Goal: Task Accomplishment & Management: Complete application form

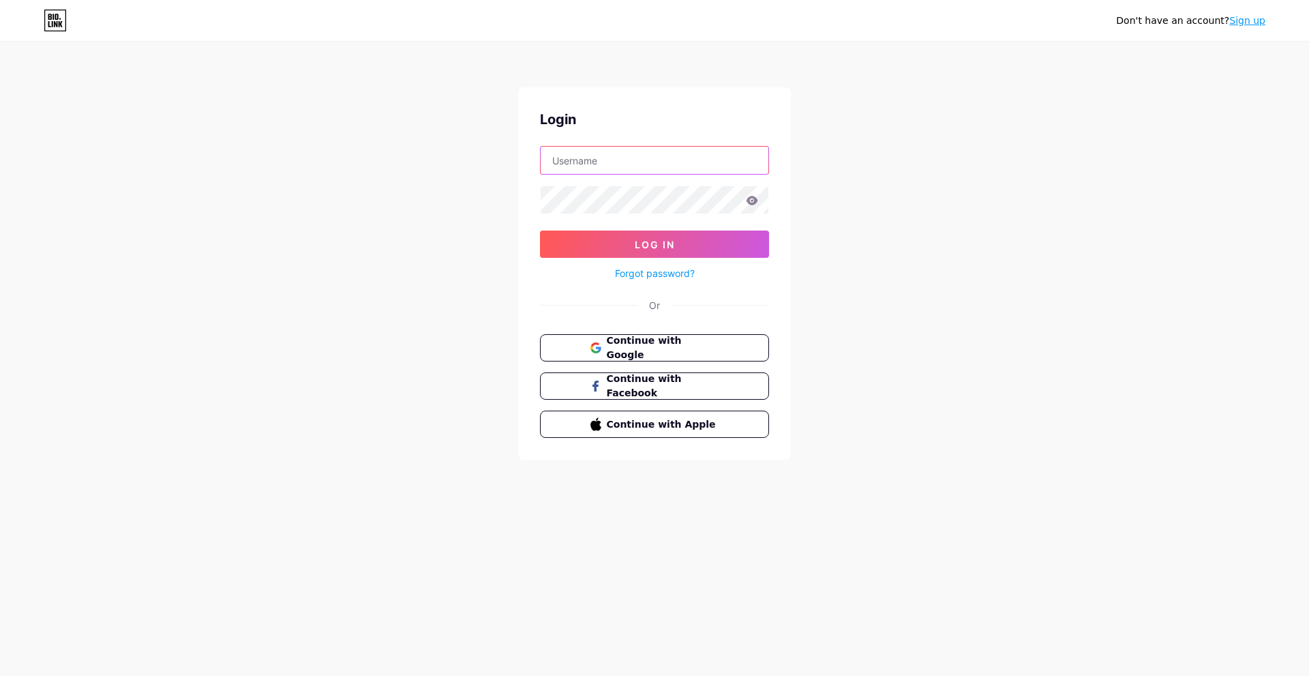
click at [624, 172] on input "text" at bounding box center [655, 160] width 228 height 27
type input "[EMAIL_ADDRESS][DOMAIN_NAME]"
click at [639, 233] on button "Log In" at bounding box center [654, 243] width 229 height 27
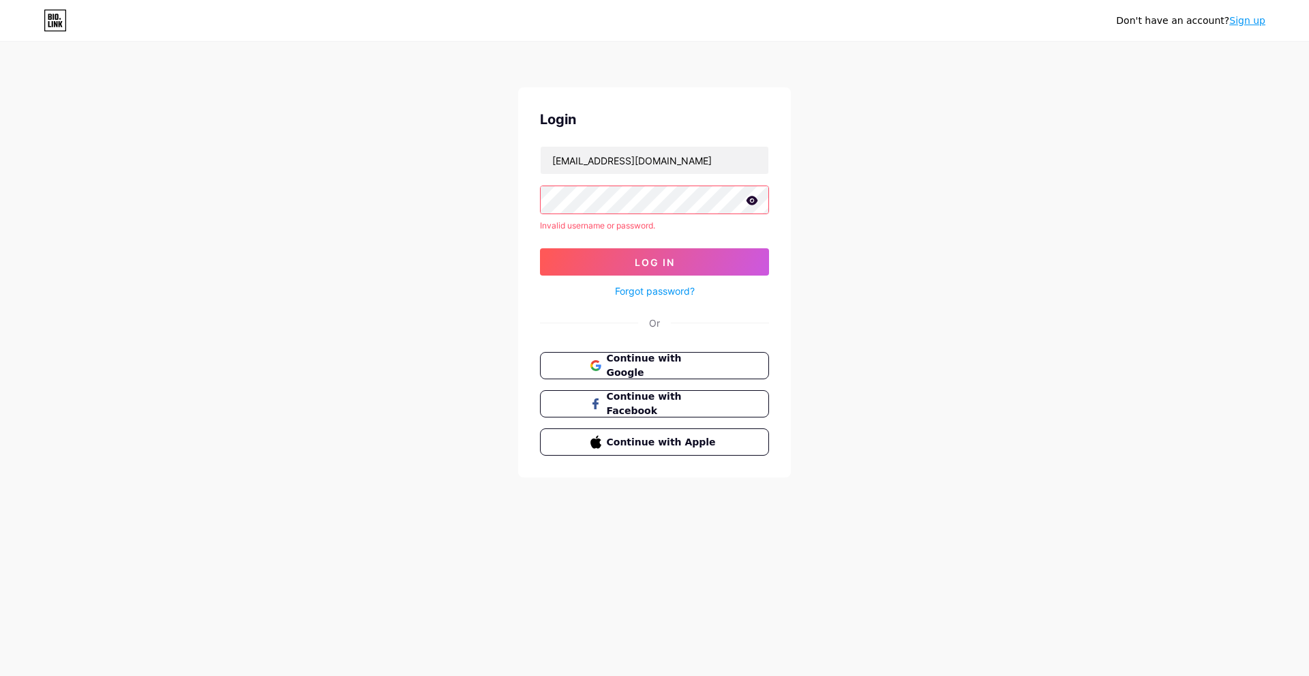
click at [753, 202] on icon at bounding box center [753, 200] width 12 height 9
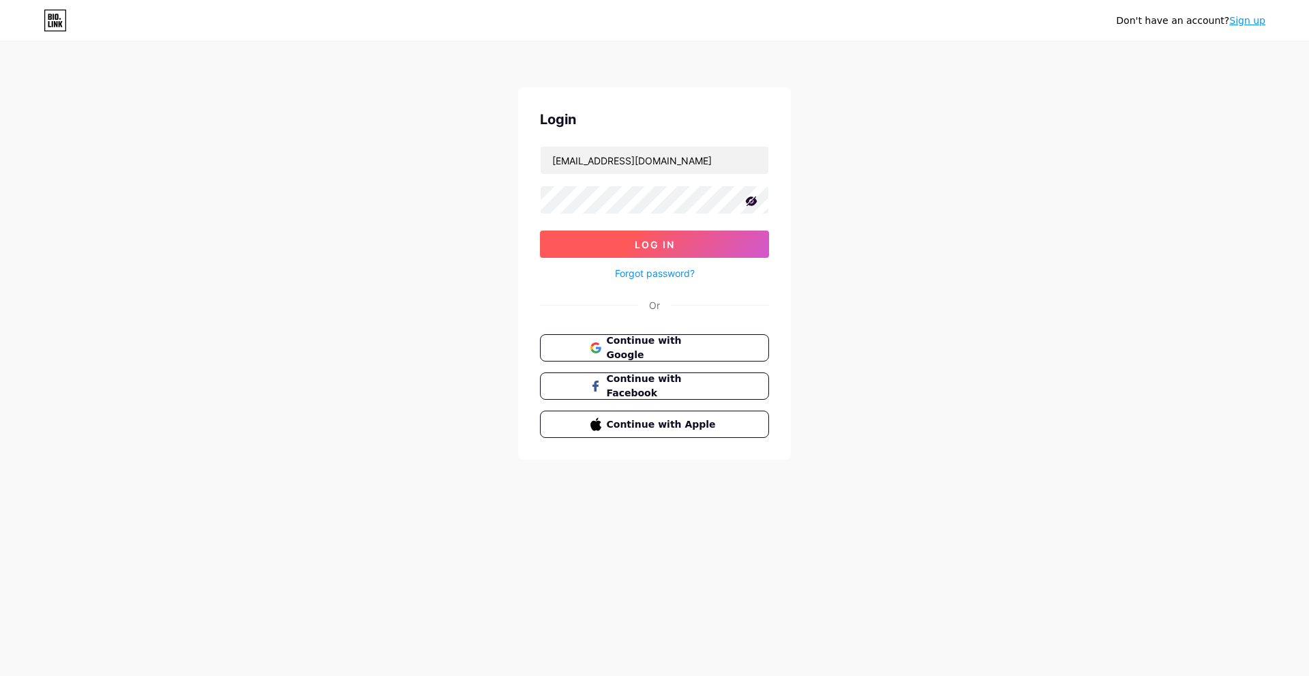
click at [699, 241] on button "Log In" at bounding box center [654, 243] width 229 height 27
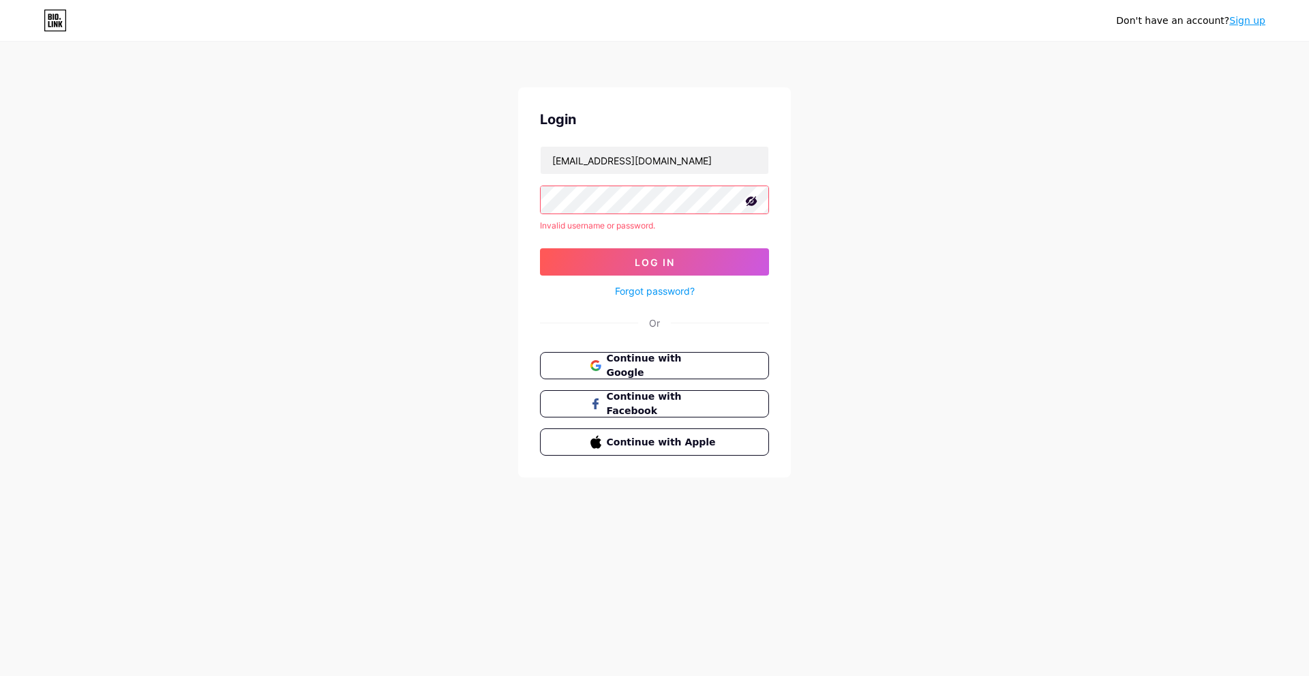
click at [659, 285] on link "Forgot password?" at bounding box center [655, 291] width 80 height 14
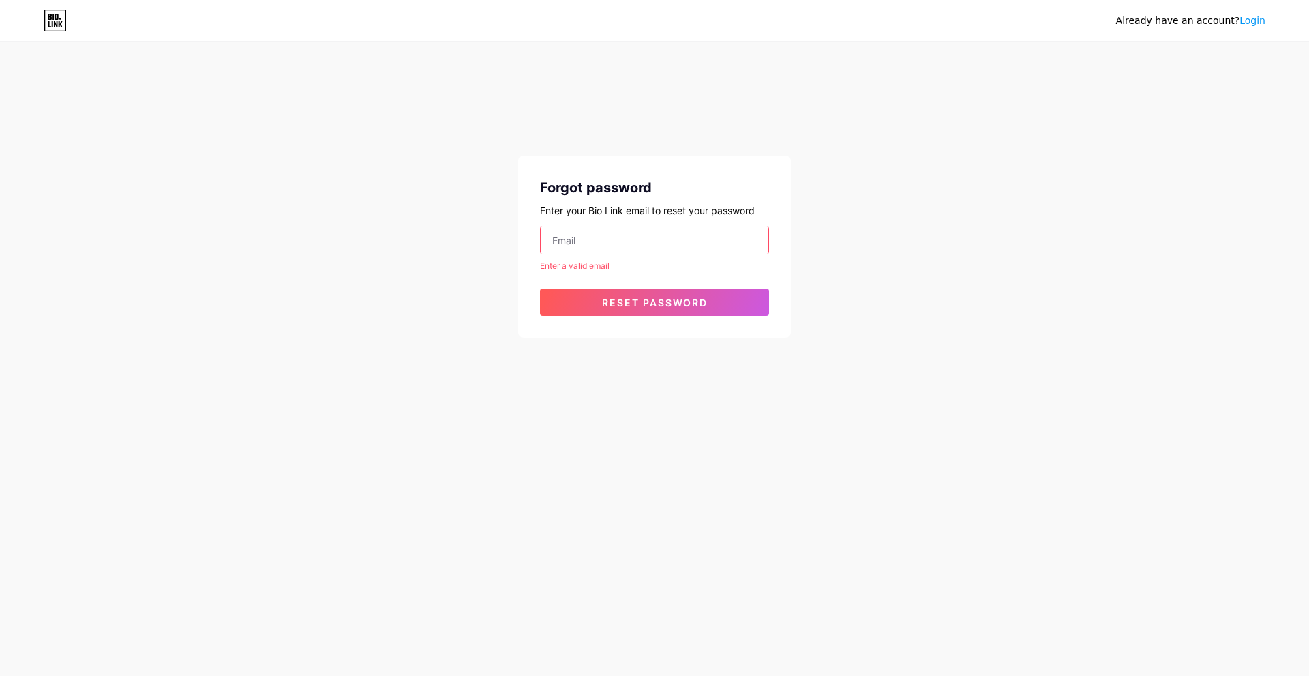
click at [635, 238] on input "email" at bounding box center [655, 239] width 228 height 27
type input "[EMAIL_ADDRESS][DOMAIN_NAME]"
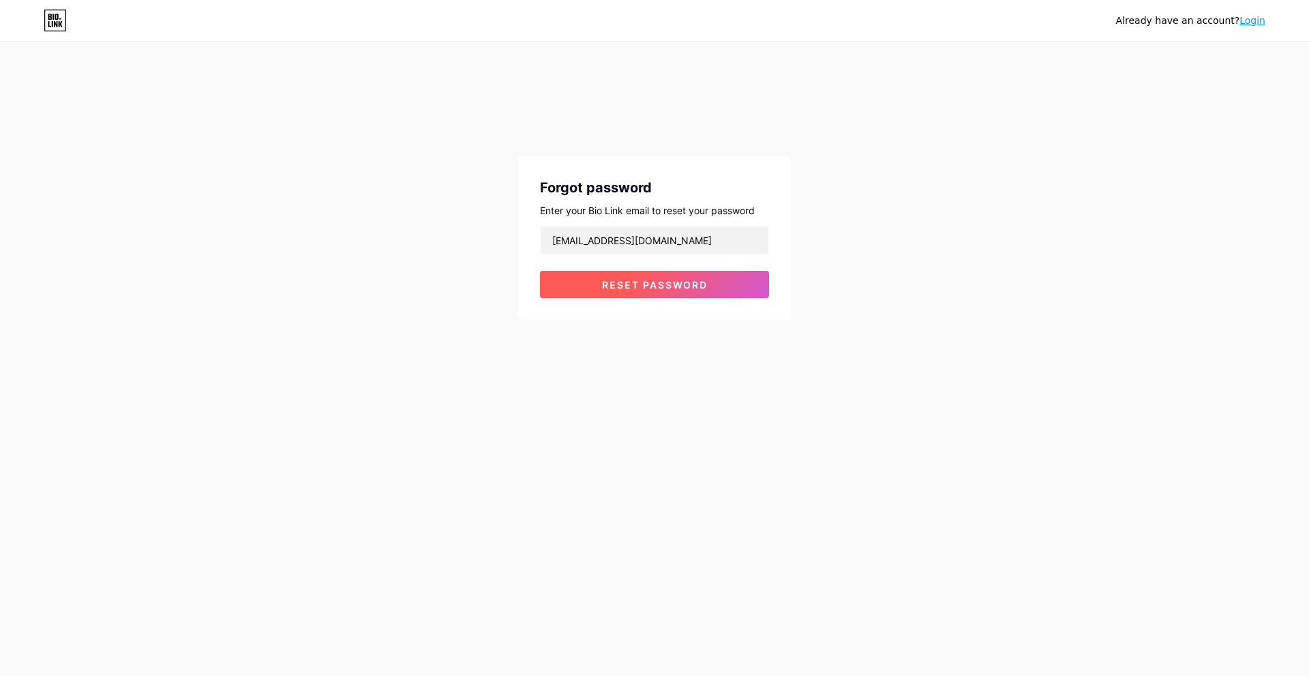
click at [657, 280] on span "Reset password" at bounding box center [655, 285] width 106 height 12
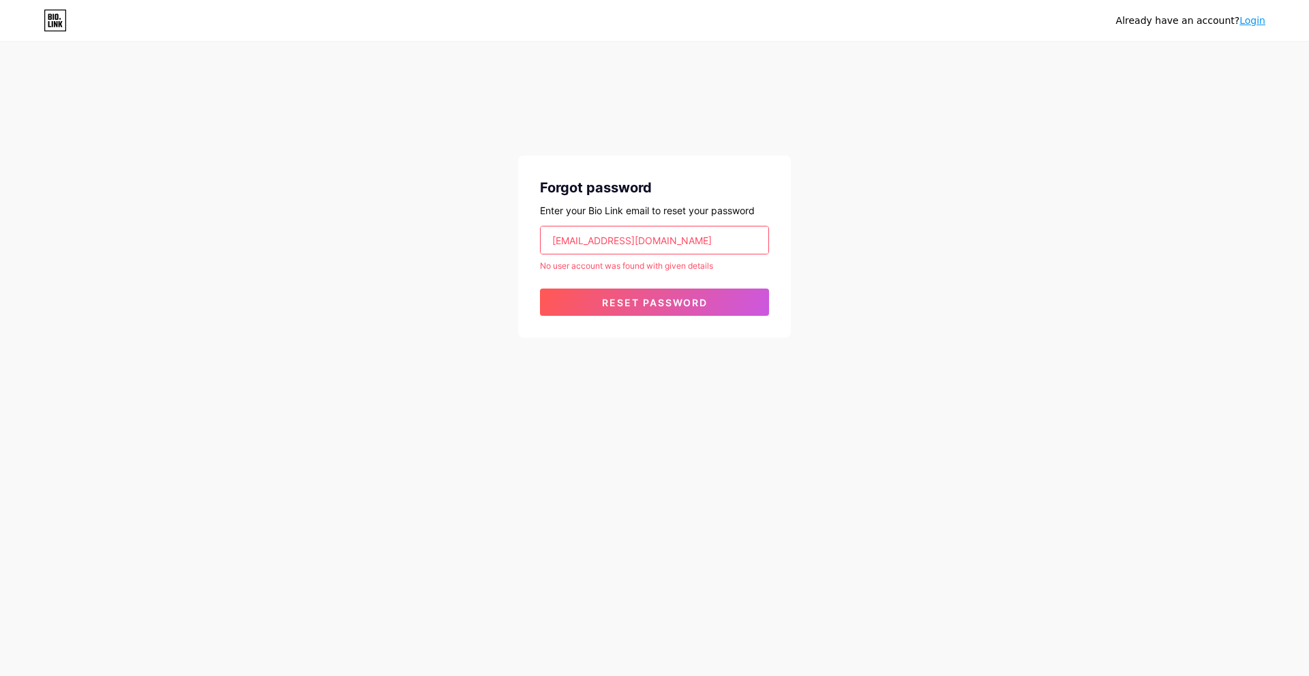
click at [862, 187] on div "Already have an account? Login Forgot password Enter your Bio Link email to res…" at bounding box center [654, 190] width 1309 height 381
click at [1252, 18] on link "Login" at bounding box center [1252, 20] width 26 height 11
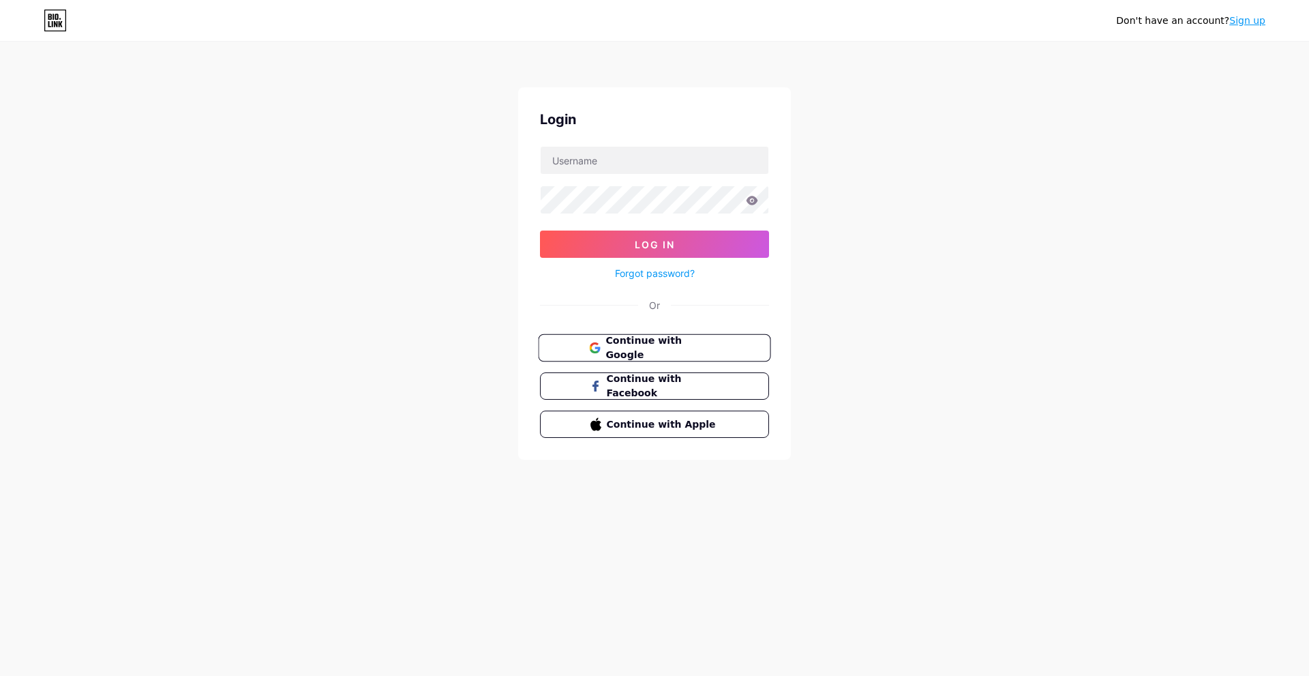
click at [667, 348] on span "Continue with Google" at bounding box center [662, 347] width 114 height 29
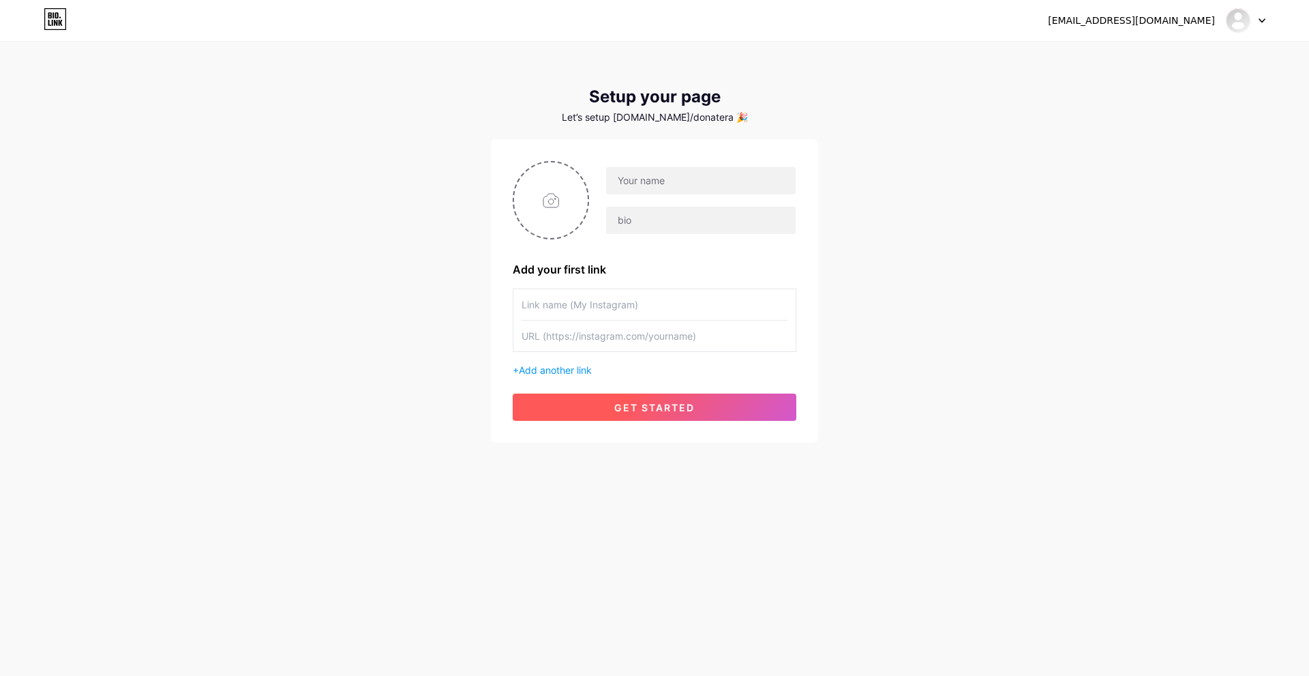
click at [646, 417] on button "get started" at bounding box center [655, 406] width 284 height 27
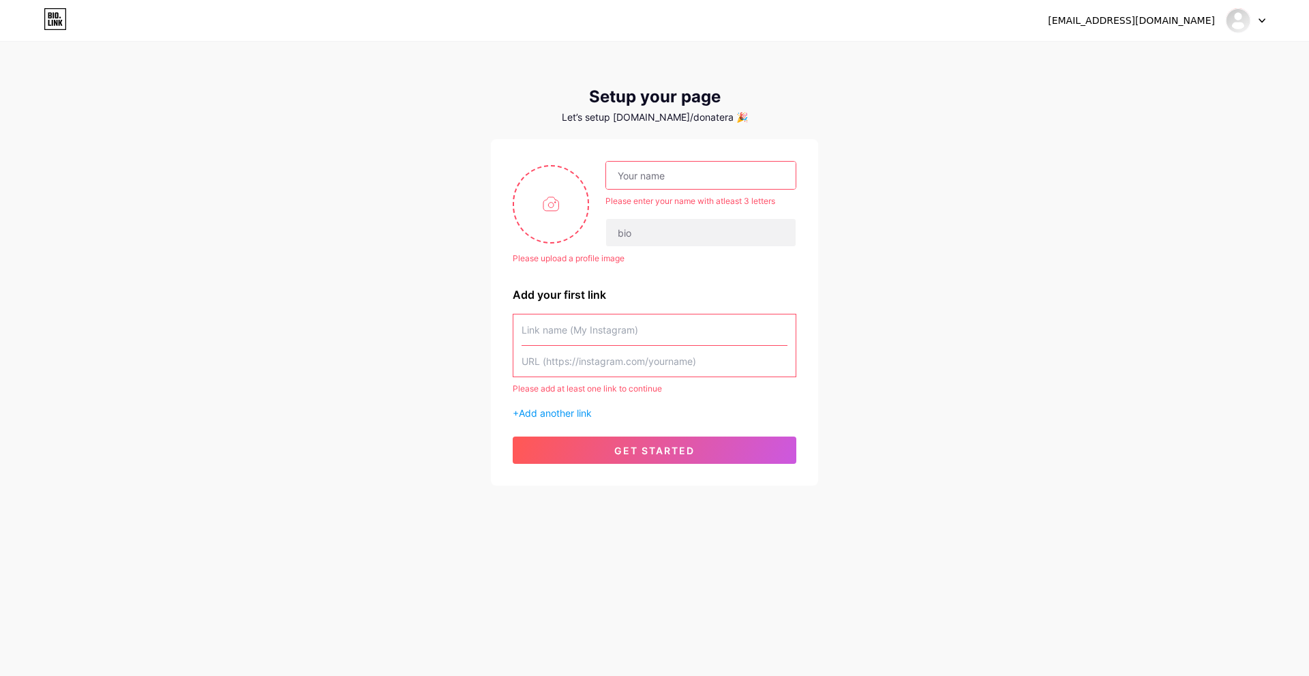
click at [55, 17] on icon at bounding box center [55, 19] width 23 height 22
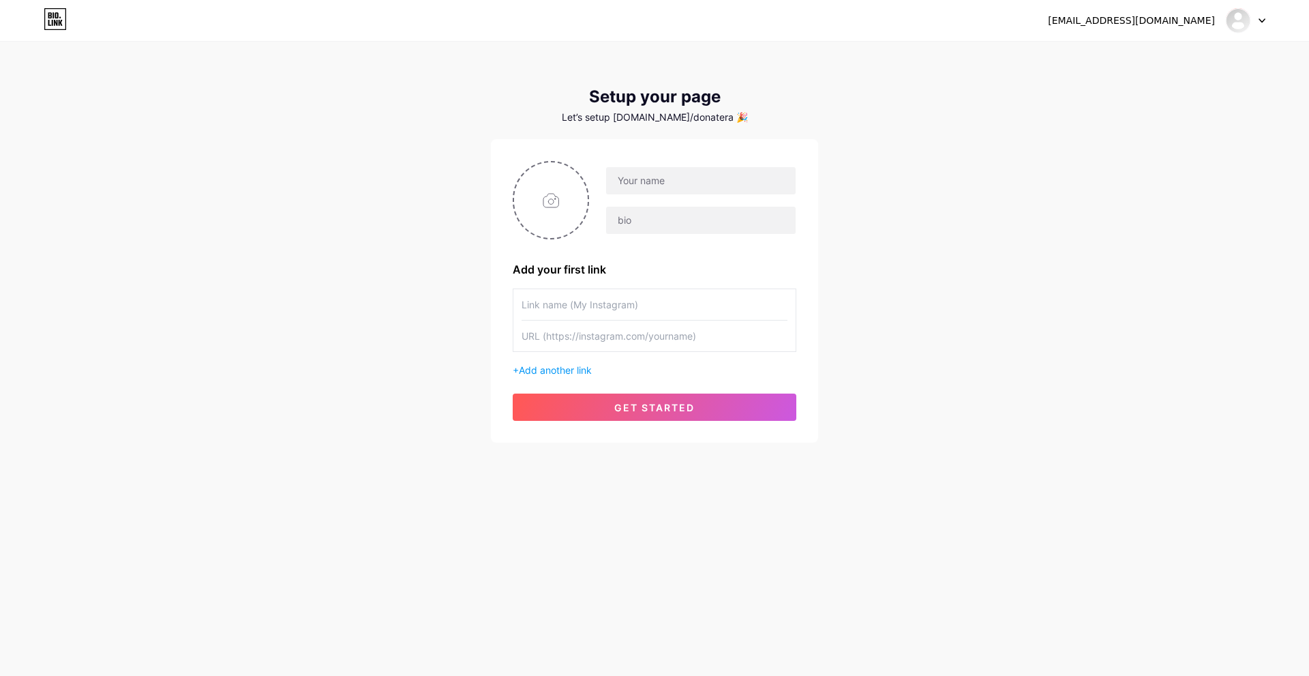
click at [1267, 23] on div "[EMAIL_ADDRESS][DOMAIN_NAME] Dashboard Logout" at bounding box center [654, 20] width 1309 height 25
click at [1261, 21] on icon at bounding box center [1261, 20] width 5 height 3
click at [1119, 52] on link "Dashboard" at bounding box center [1180, 55] width 169 height 37
click at [646, 184] on input "text" at bounding box center [701, 180] width 190 height 27
type input "WDragon"
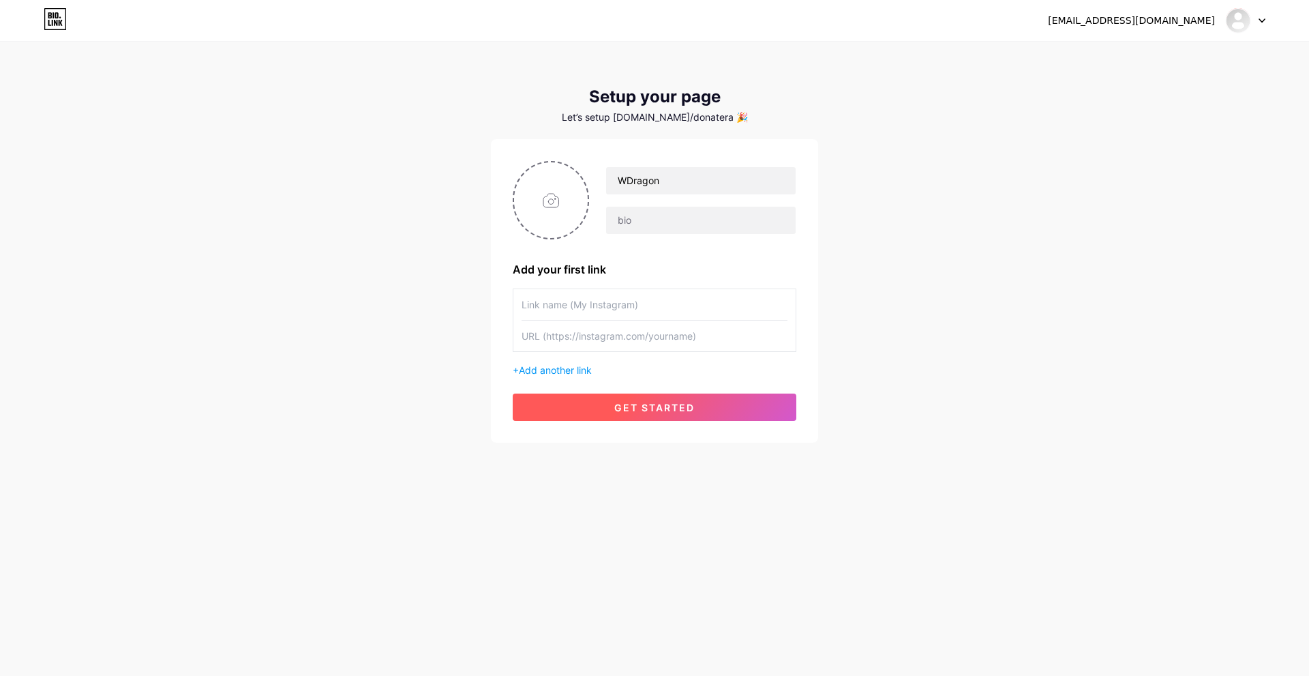
click at [728, 400] on button "get started" at bounding box center [655, 406] width 284 height 27
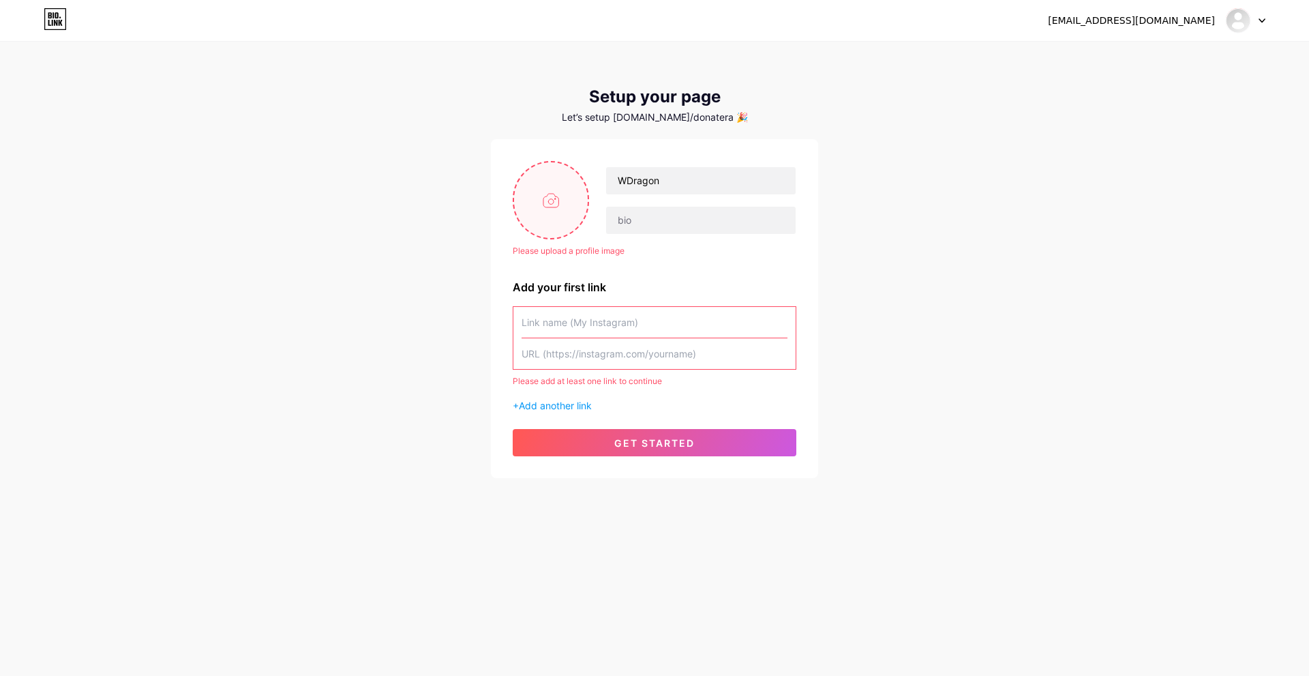
click at [552, 202] on input "file" at bounding box center [551, 200] width 74 height 76
type input "C:\fakepath\lb016_content_821.jpg"
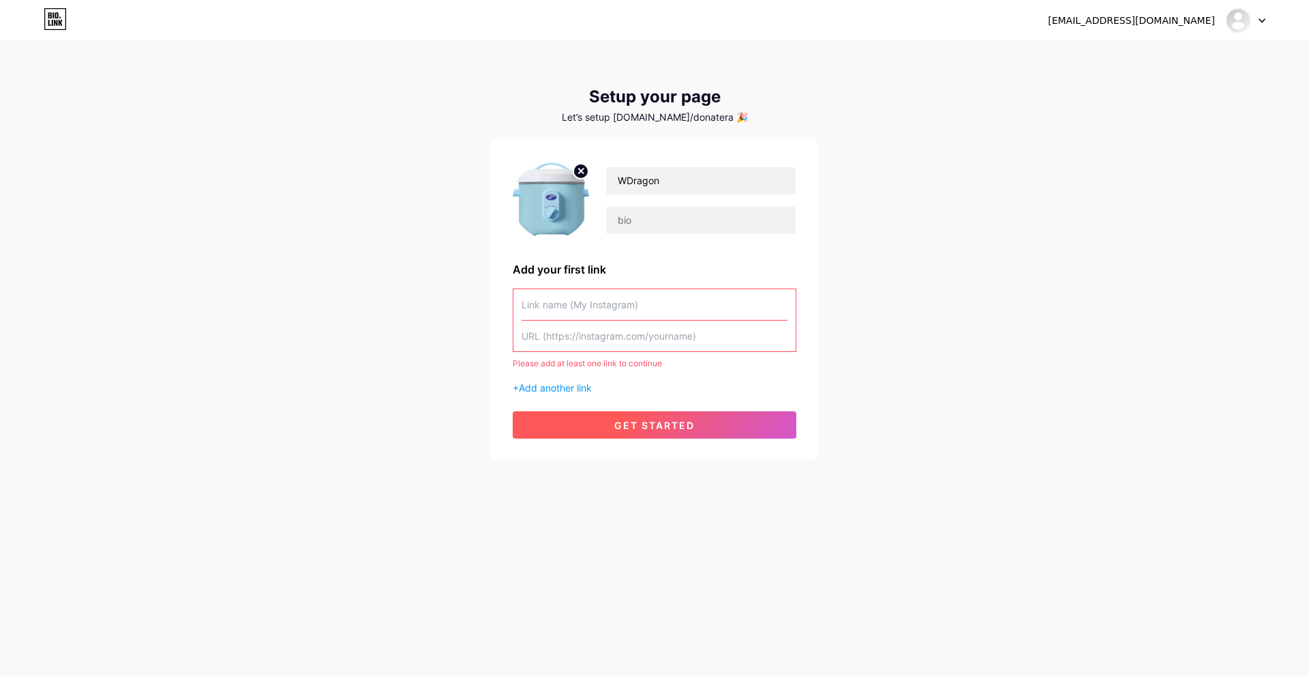
click at [632, 428] on span "get started" at bounding box center [654, 425] width 80 height 12
click at [612, 305] on input "text" at bounding box center [655, 304] width 266 height 31
click at [577, 390] on span "Add another link" at bounding box center [555, 388] width 73 height 12
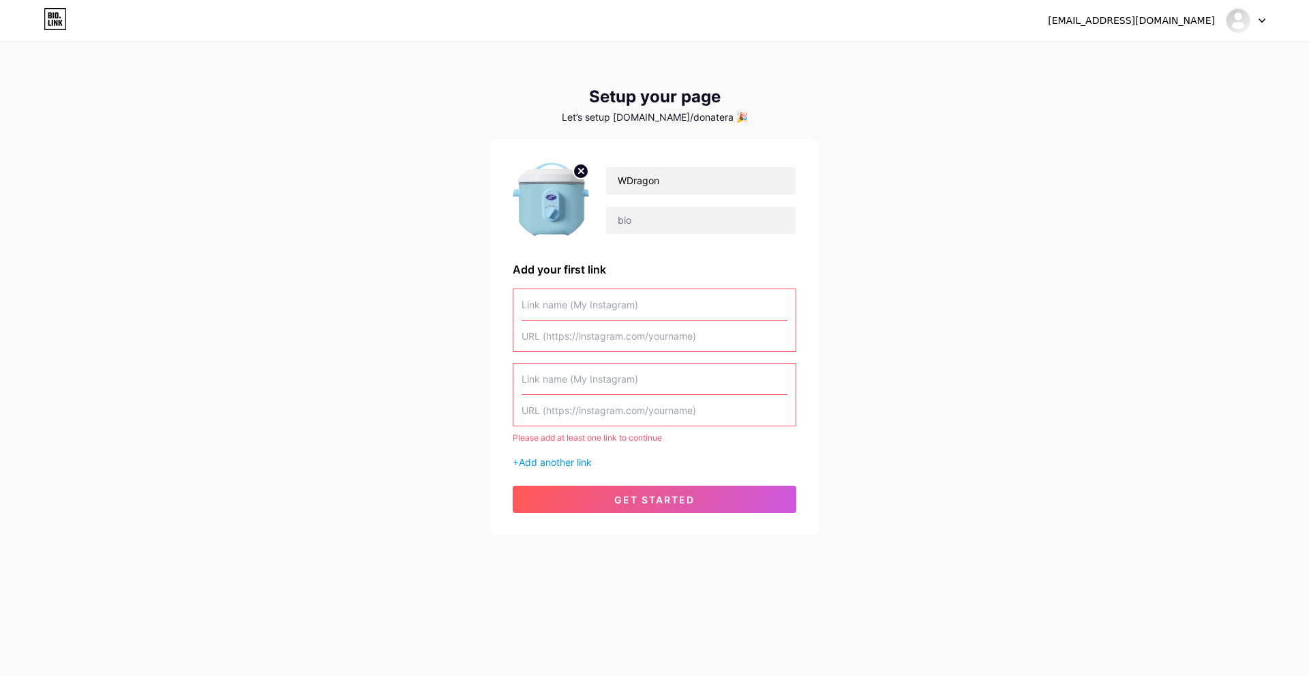
click at [580, 299] on input "text" at bounding box center [655, 304] width 266 height 31
click at [640, 216] on input "text" at bounding box center [701, 220] width 190 height 27
type input "aaa"
click at [613, 302] on input "text" at bounding box center [655, 304] width 266 height 31
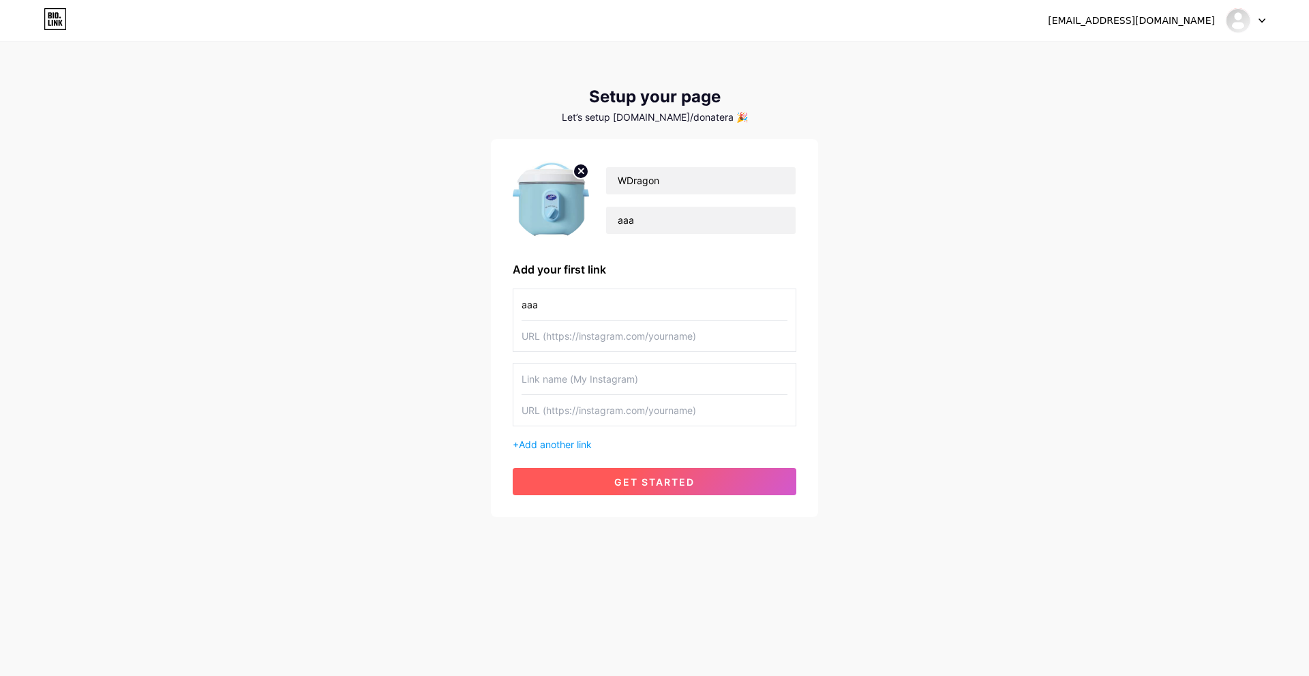
type input "aaa"
click at [635, 478] on span "get started" at bounding box center [654, 482] width 80 height 12
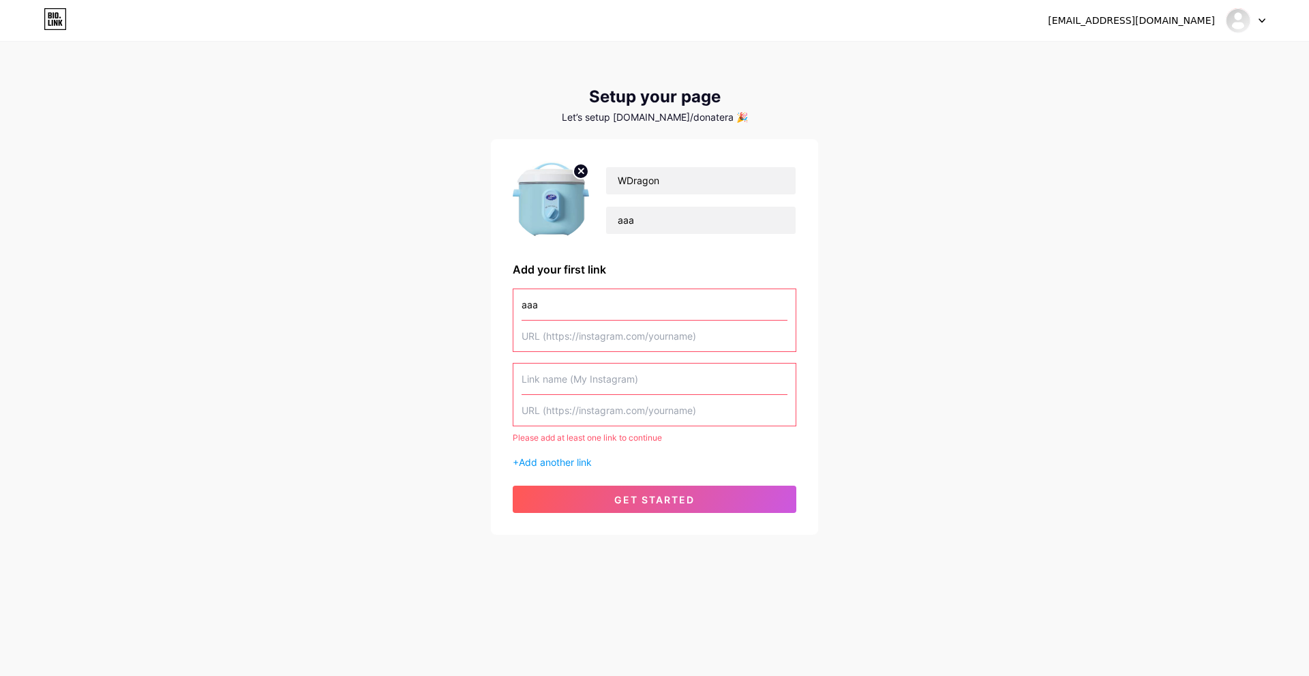
click at [609, 333] on input "text" at bounding box center [655, 335] width 266 height 31
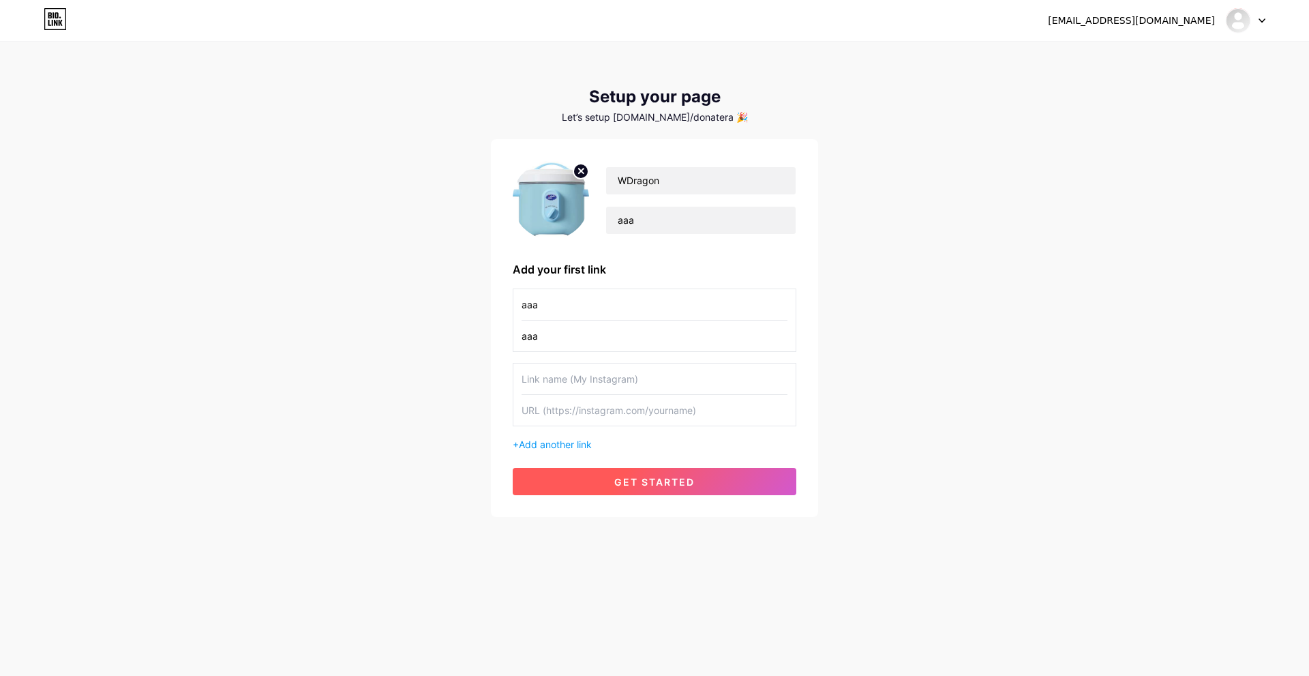
click at [642, 477] on span "get started" at bounding box center [654, 482] width 80 height 12
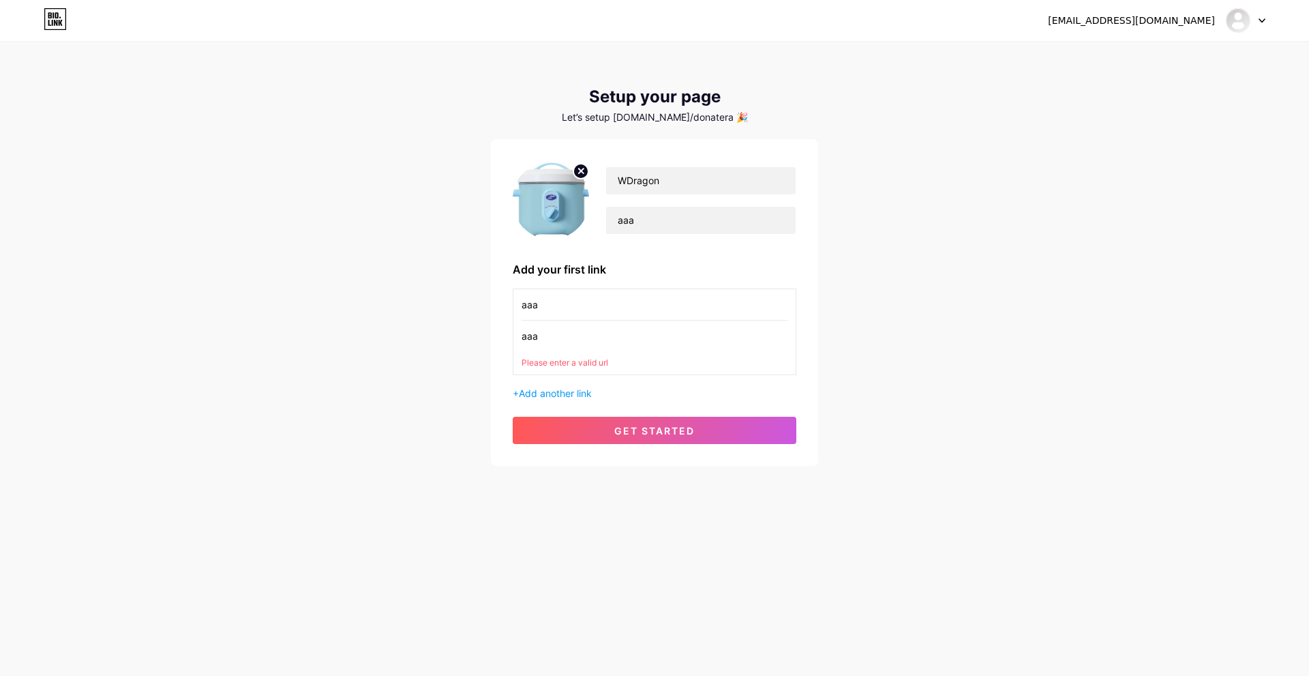
click at [601, 341] on input "aaa" at bounding box center [655, 335] width 266 height 31
click at [590, 339] on input "aaa" at bounding box center [655, 335] width 266 height 31
paste input "[URL][DOMAIN_NAME]"
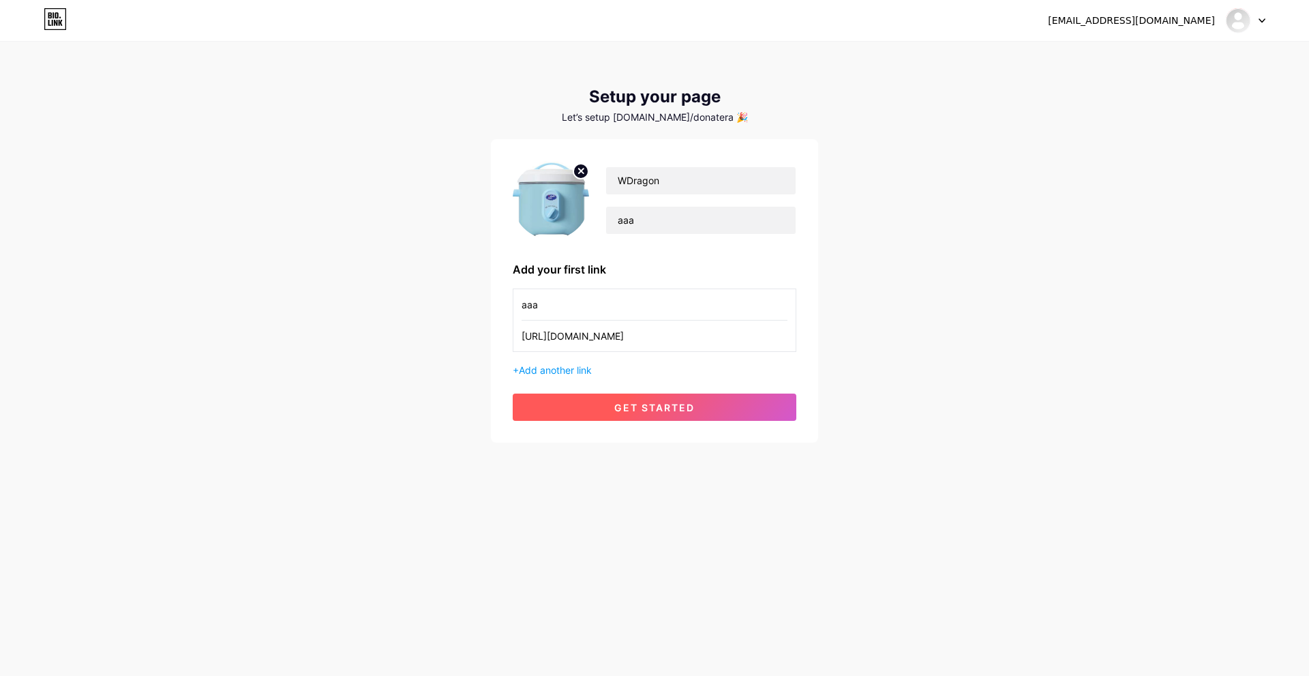
type input "[URL][DOMAIN_NAME]"
click at [652, 411] on span "get started" at bounding box center [654, 408] width 80 height 12
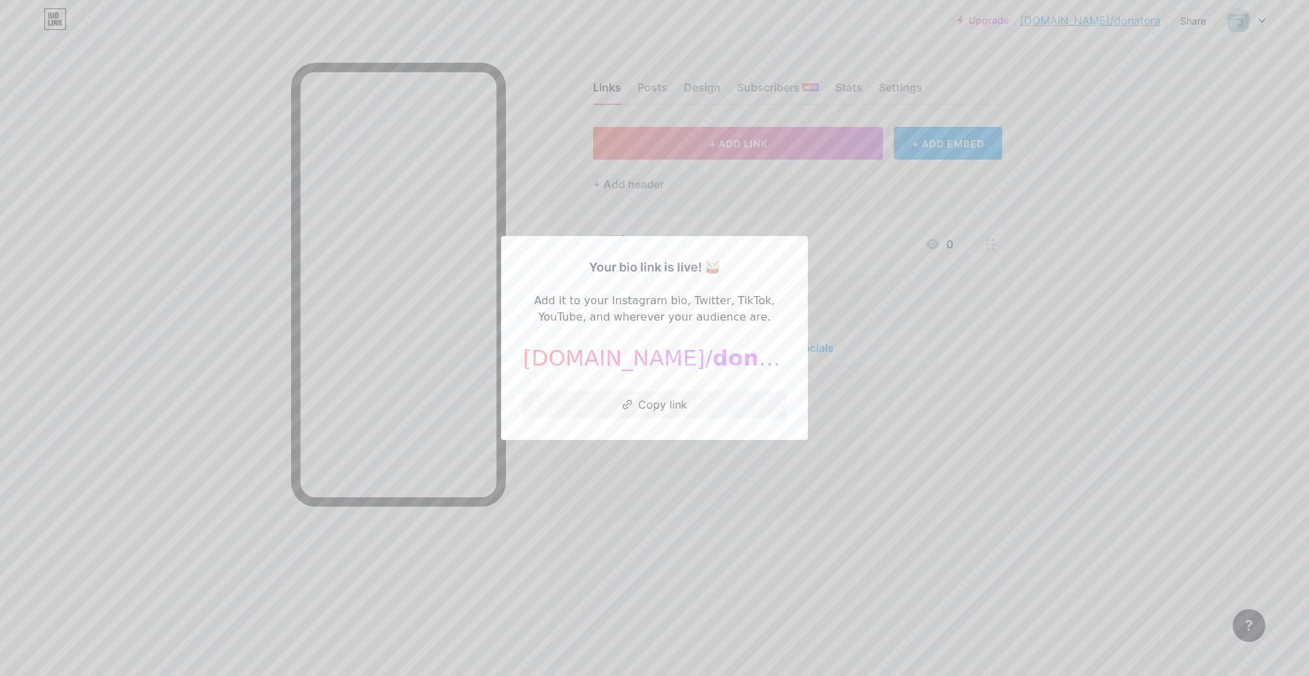
click at [942, 410] on div at bounding box center [654, 338] width 1309 height 676
